Goal: Find specific page/section: Find specific page/section

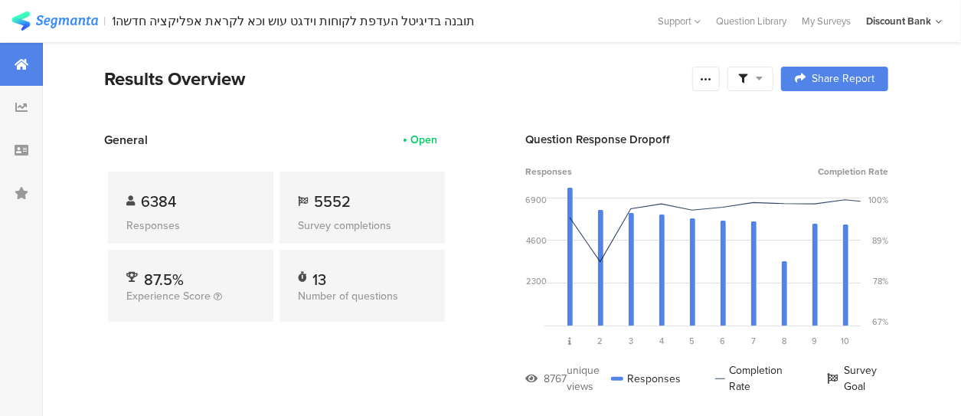
click at [836, 5] on section "| תובנה בדיגיטל העדפת לקוחות וידגט עוש וכא לקראת אפליקציה חדשה1 Help Center Liv…" at bounding box center [480, 21] width 961 height 42
click at [827, 21] on div "My Surveys" at bounding box center [826, 21] width 64 height 15
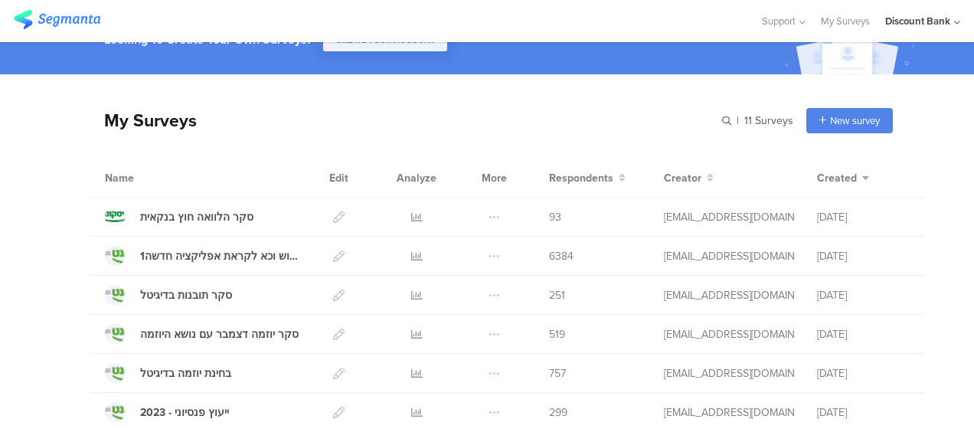
scroll to position [153, 0]
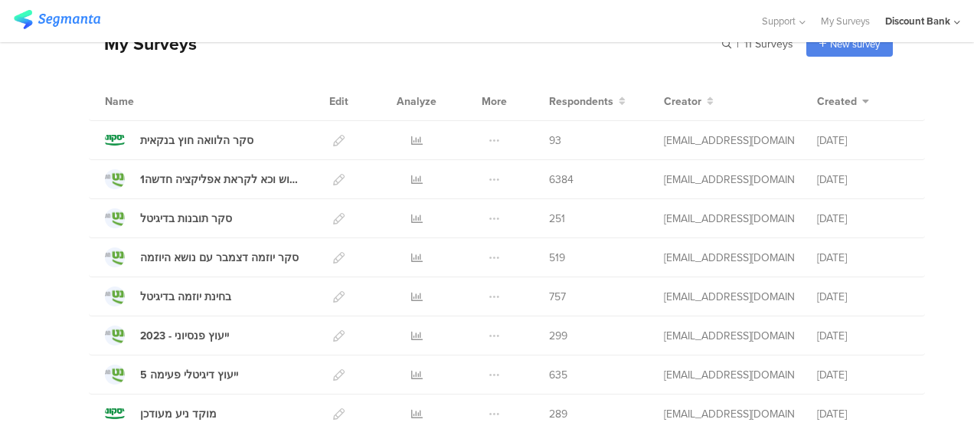
click at [199, 144] on div "סקר הלוואה חוץ בנקאית" at bounding box center [196, 140] width 113 height 16
